Goal: Task Accomplishment & Management: Manage account settings

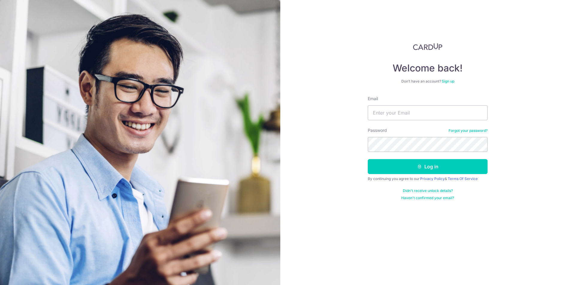
type input "[EMAIL_ADDRESS][DOMAIN_NAME]"
click at [390, 166] on button "Log in" at bounding box center [428, 166] width 120 height 15
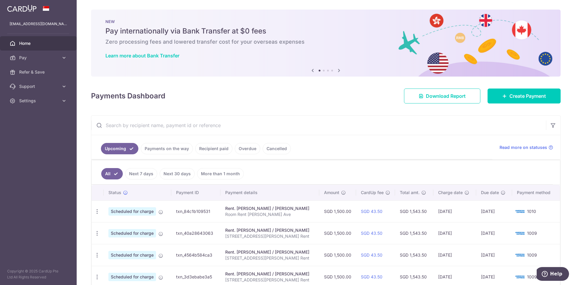
scroll to position [54, 0]
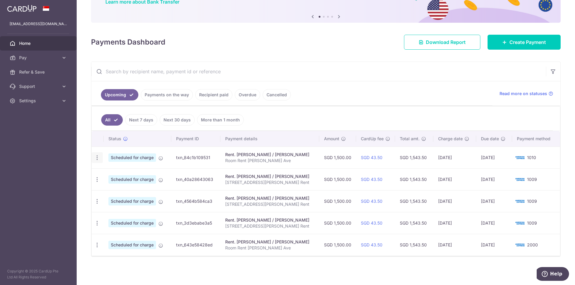
click at [98, 157] on icon "button" at bounding box center [97, 158] width 6 height 6
click at [114, 172] on span "Update payment" at bounding box center [129, 174] width 41 height 7
radio input "true"
type input "1,500.00"
type input "11/09/2025"
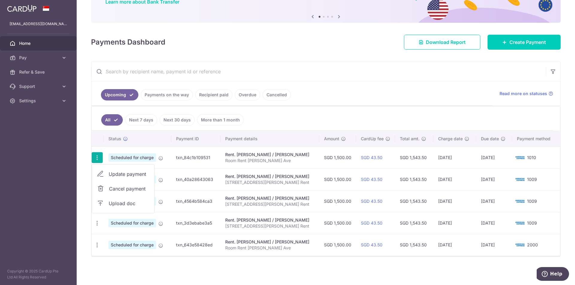
type input "Room Rent John Sims Ave"
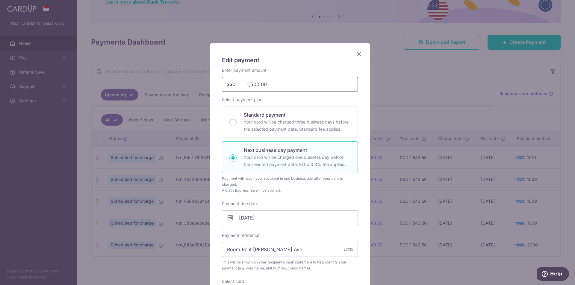
drag, startPoint x: 264, startPoint y: 84, endPoint x: 215, endPoint y: 83, distance: 48.5
click at [215, 83] on div "Edit payment By clicking apply, you will make changes to all payments to Semera…" at bounding box center [290, 255] width 160 height 424
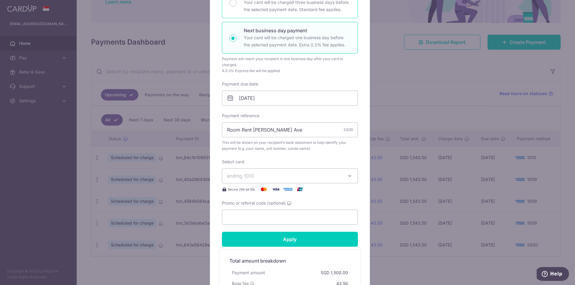
scroll to position [0, 0]
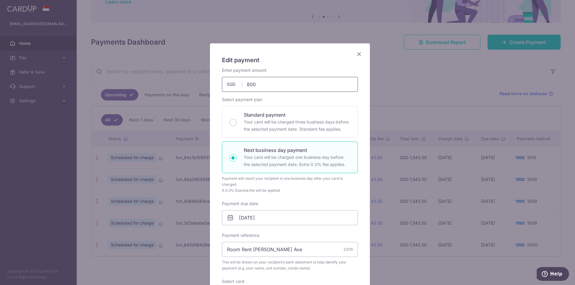
drag, startPoint x: 272, startPoint y: 83, endPoint x: 193, endPoint y: 83, distance: 79.1
click at [193, 83] on div "Edit payment By clicking apply, you will make changes to all payments to Semera…" at bounding box center [287, 142] width 575 height 285
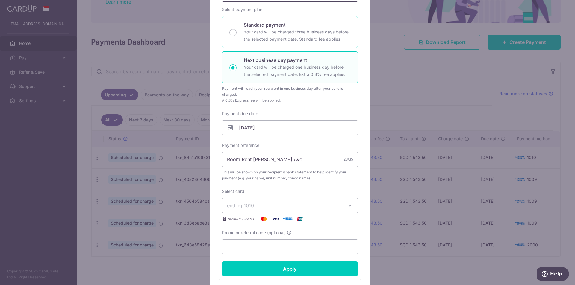
scroll to position [90, 0]
type input "700.00"
click at [242, 125] on input "11/09/2025" at bounding box center [290, 128] width 136 height 15
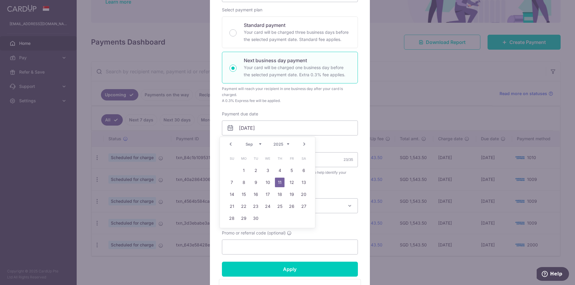
click at [231, 146] on link "Prev" at bounding box center [230, 144] width 7 height 7
click at [231, 146] on div "Prev Next Aug Sep Oct Nov Dec 2025 2026 2027 2028 2029 2030 2031 2032 2033 2034…" at bounding box center [267, 144] width 95 height 14
click at [290, 196] on link "15" at bounding box center [292, 195] width 10 height 10
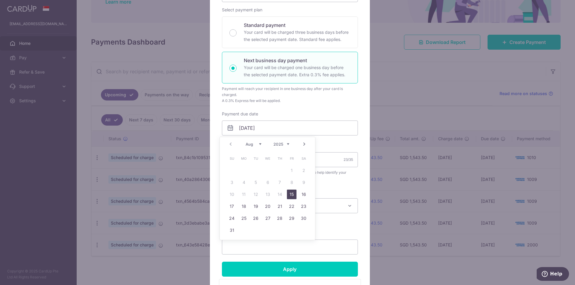
type input "15/08/2025"
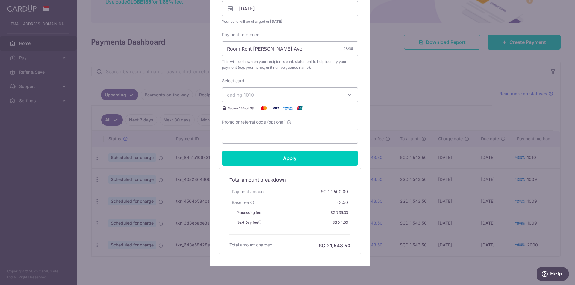
scroll to position [210, 0]
click at [280, 160] on input "Apply" at bounding box center [290, 158] width 136 height 15
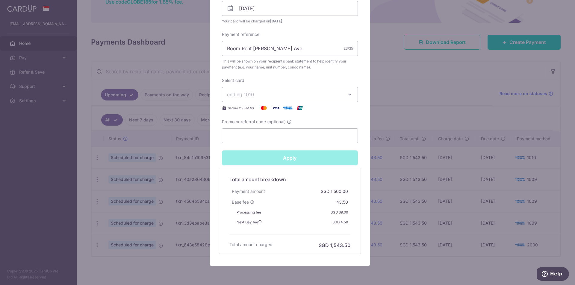
type input "Successfully Applied"
click at [381, 88] on div "Edit payment By clicking apply, you will make changes to all payments to Semera…" at bounding box center [287, 142] width 575 height 285
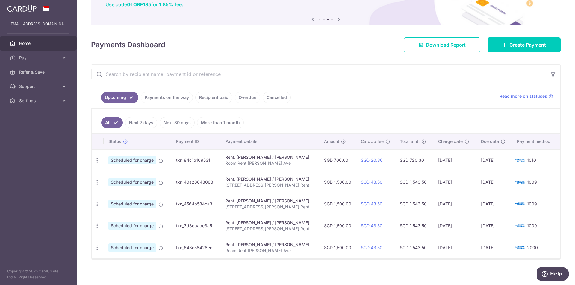
scroll to position [54, 0]
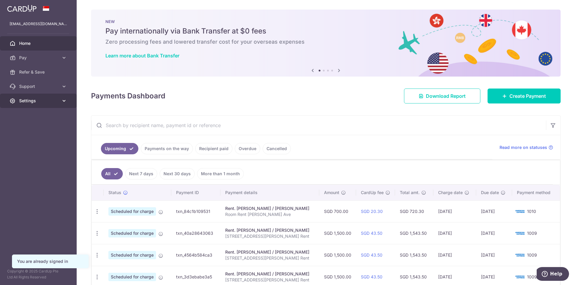
click at [28, 101] on span "Settings" at bounding box center [39, 101] width 40 height 6
click at [22, 130] on span "Logout" at bounding box center [39, 130] width 40 height 6
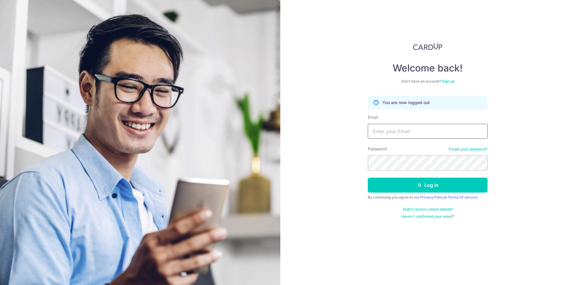
click at [394, 133] on input "Email" at bounding box center [428, 131] width 120 height 15
type input "[EMAIL_ADDRESS][DOMAIN_NAME]"
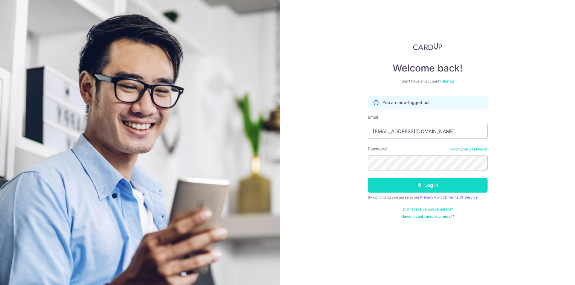
click at [420, 186] on icon "submit" at bounding box center [419, 185] width 5 height 5
